Goal: Browse casually

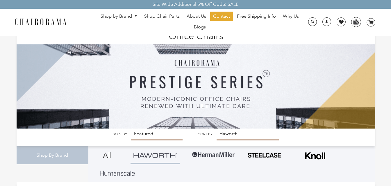
click at [51, 19] on img at bounding box center [41, 22] width 58 height 10
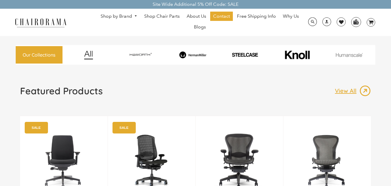
scroll to position [58, 0]
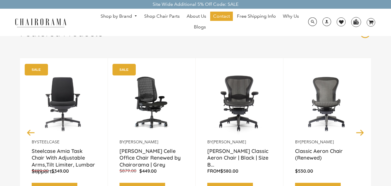
click at [0, 0] on img at bounding box center [0, 0] width 0 height 0
